Goal: Download file/media

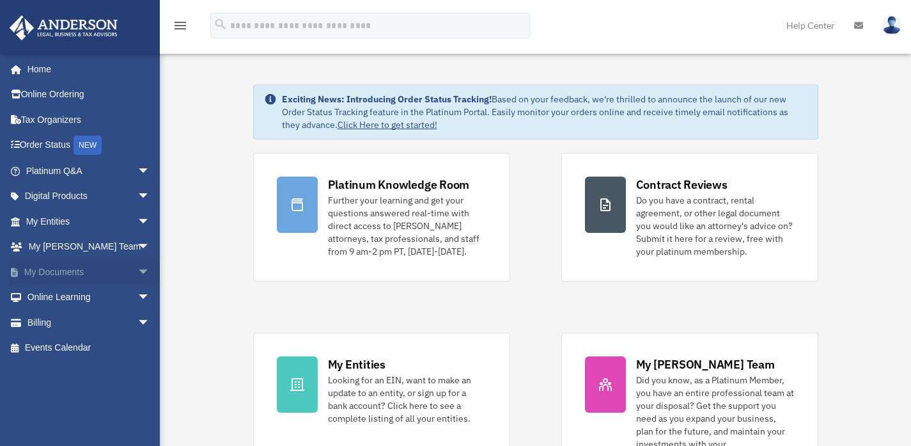
click at [121, 271] on link "My Documents arrow_drop_down" at bounding box center [89, 272] width 160 height 26
click at [137, 275] on span "arrow_drop_down" at bounding box center [150, 272] width 26 height 26
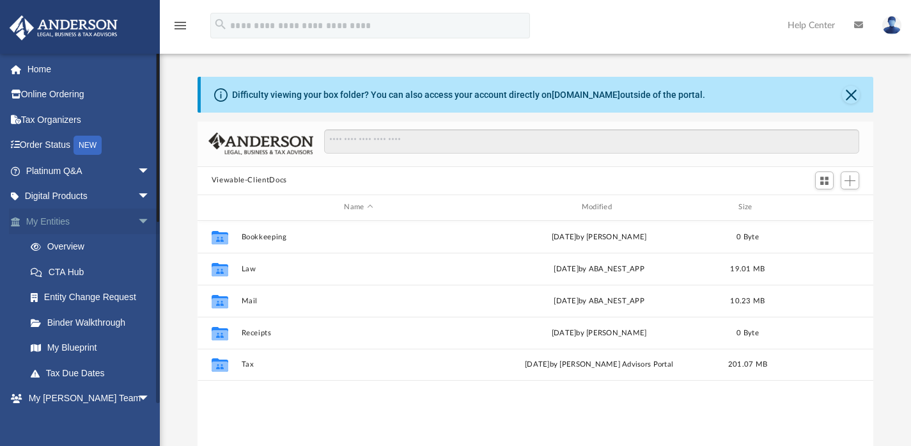
scroll to position [281, 666]
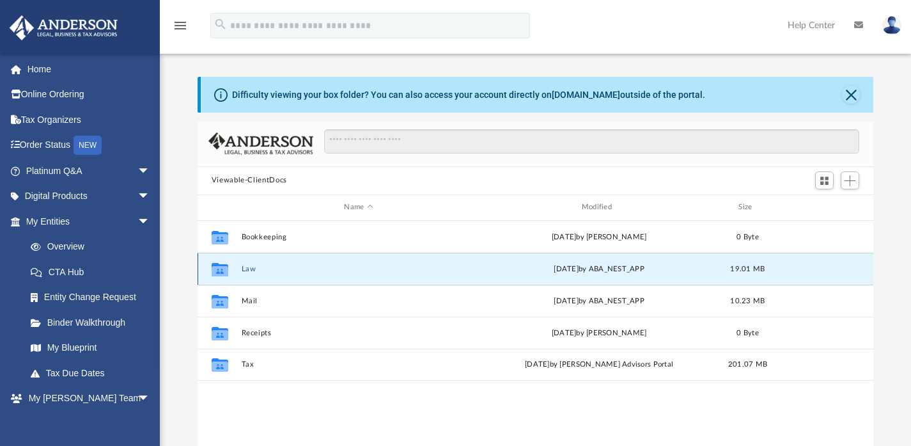
click at [252, 270] on button "Law" at bounding box center [358, 268] width 235 height 8
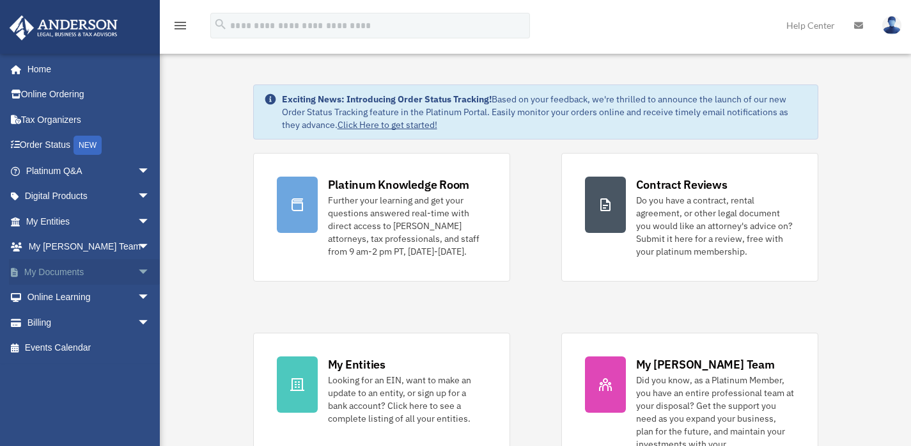
click at [138, 275] on span "arrow_drop_down" at bounding box center [150, 272] width 26 height 26
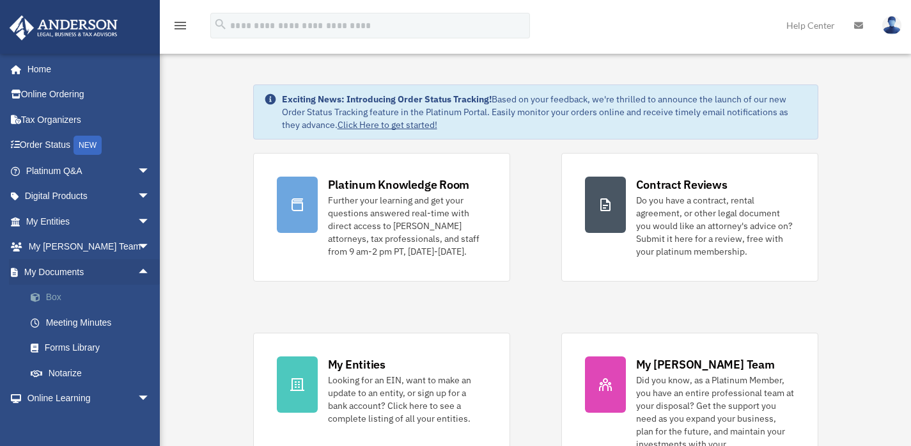
click at [51, 294] on link "Box" at bounding box center [93, 297] width 151 height 26
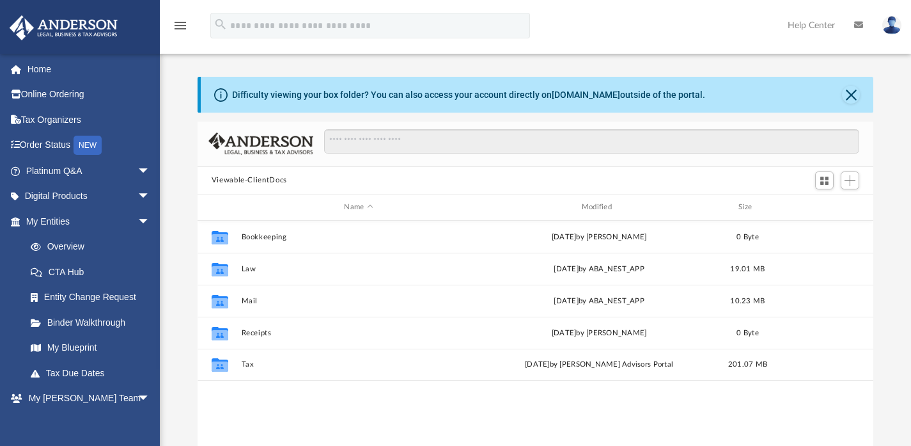
scroll to position [281, 666]
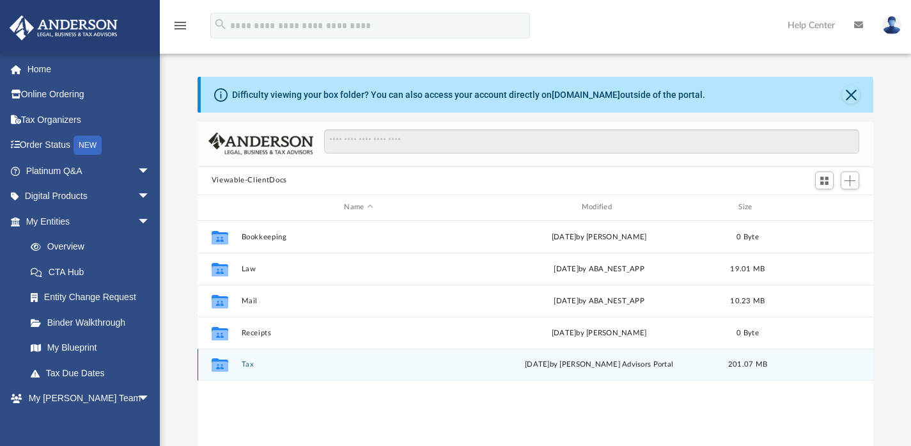
click at [246, 366] on button "Tax" at bounding box center [358, 364] width 235 height 8
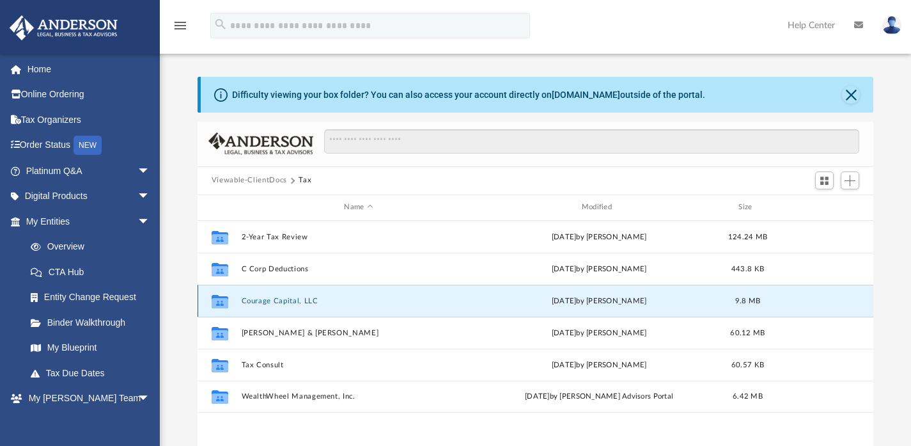
click at [288, 297] on button "Courage Capital, LLC" at bounding box center [358, 300] width 235 height 8
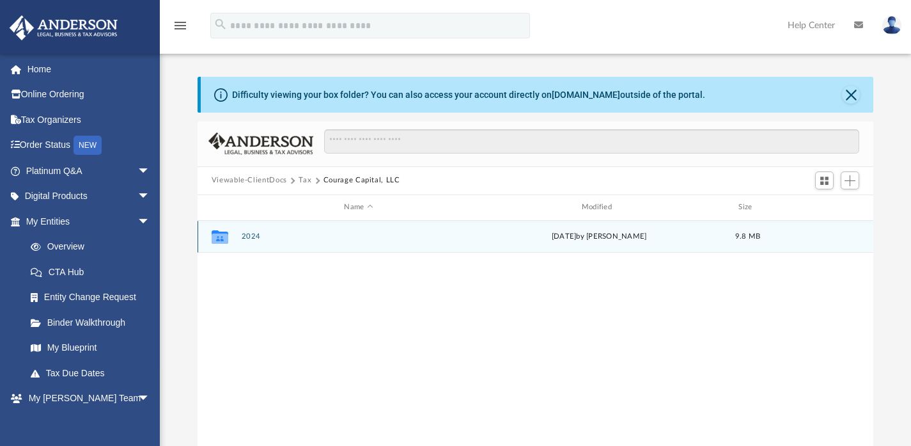
click at [242, 230] on div "Collaborated Folder 2024 Tue Apr 8 2025 by Maryana Amman 9.8 MB" at bounding box center [536, 237] width 676 height 32
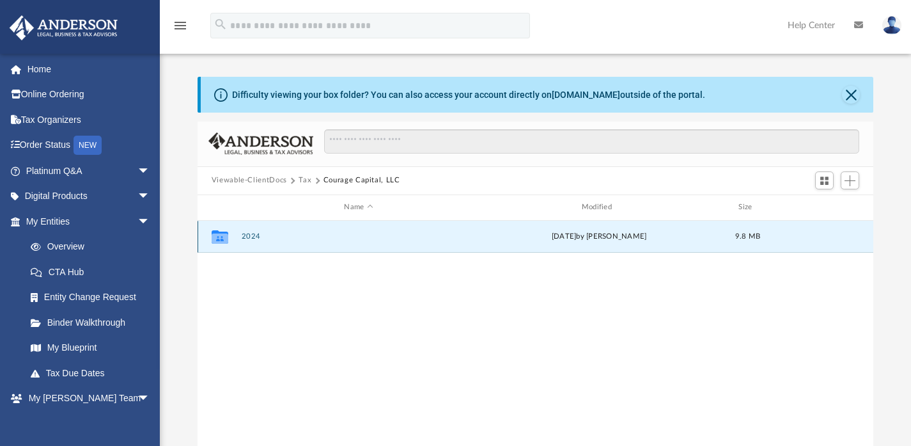
click at [249, 238] on button "2024" at bounding box center [358, 236] width 235 height 8
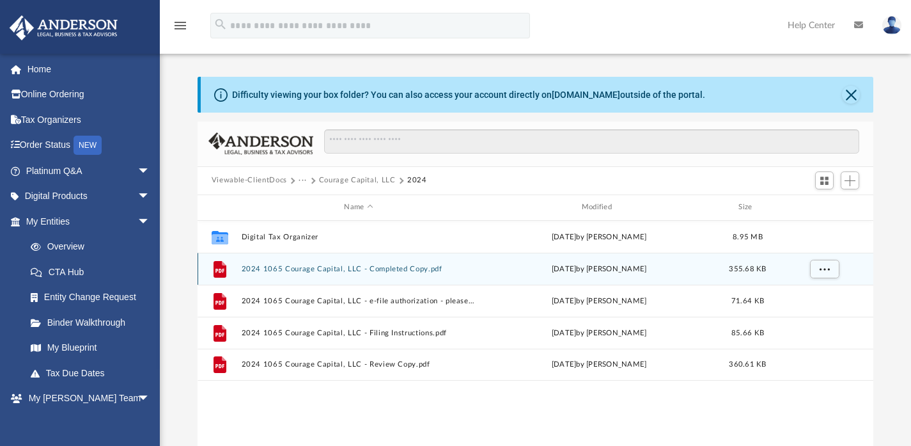
click at [393, 266] on button "2024 1065 Courage Capital, LLC - Completed Copy.pdf" at bounding box center [358, 268] width 235 height 8
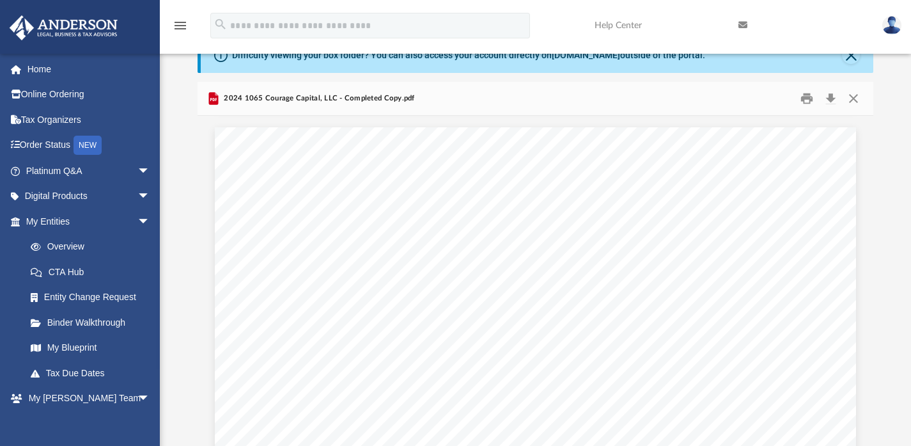
scroll to position [1690, 0]
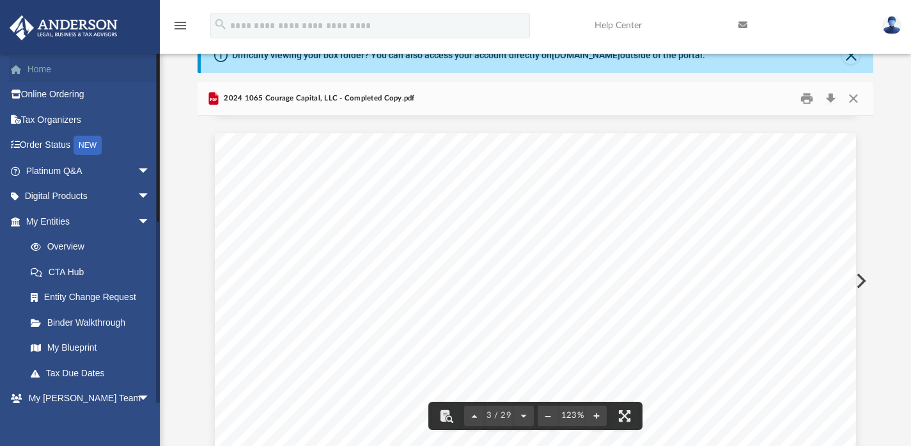
click at [36, 68] on link "Home" at bounding box center [89, 69] width 160 height 26
